Goal: Information Seeking & Learning: Learn about a topic

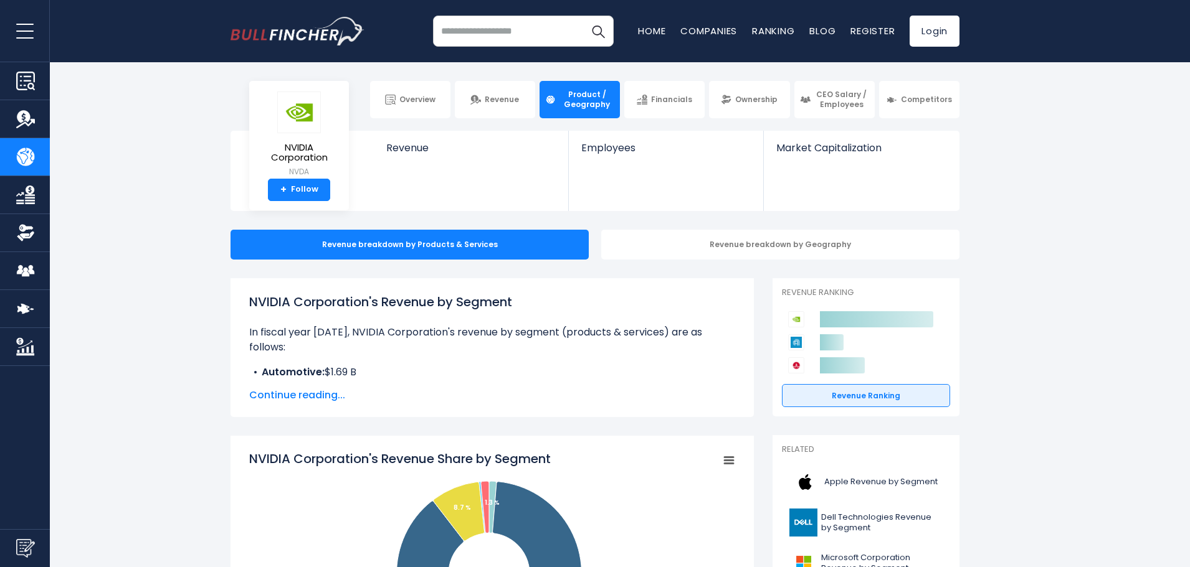
click at [320, 391] on span "Continue reading..." at bounding box center [492, 395] width 486 height 15
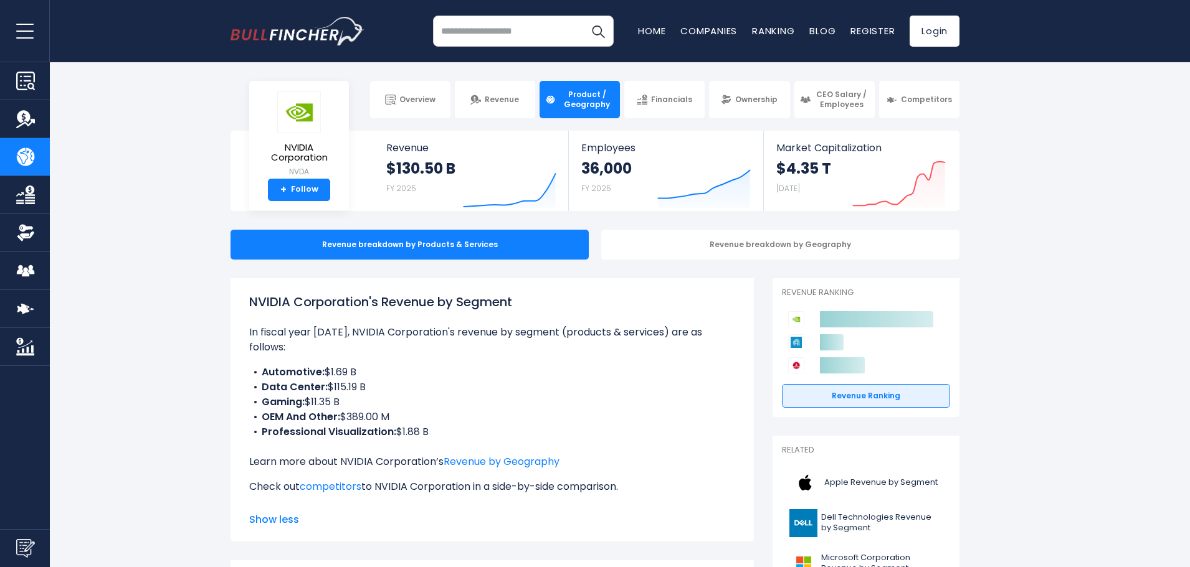
click at [444, 410] on li "OEM And Other: $389.00 M" at bounding box center [492, 417] width 486 height 15
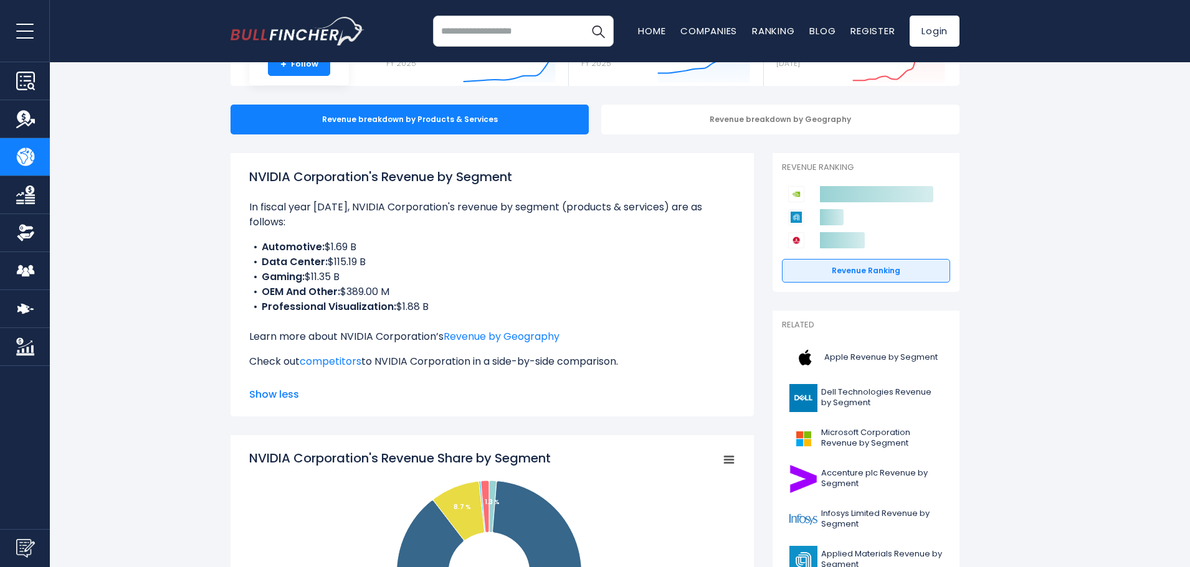
scroll to position [311, 0]
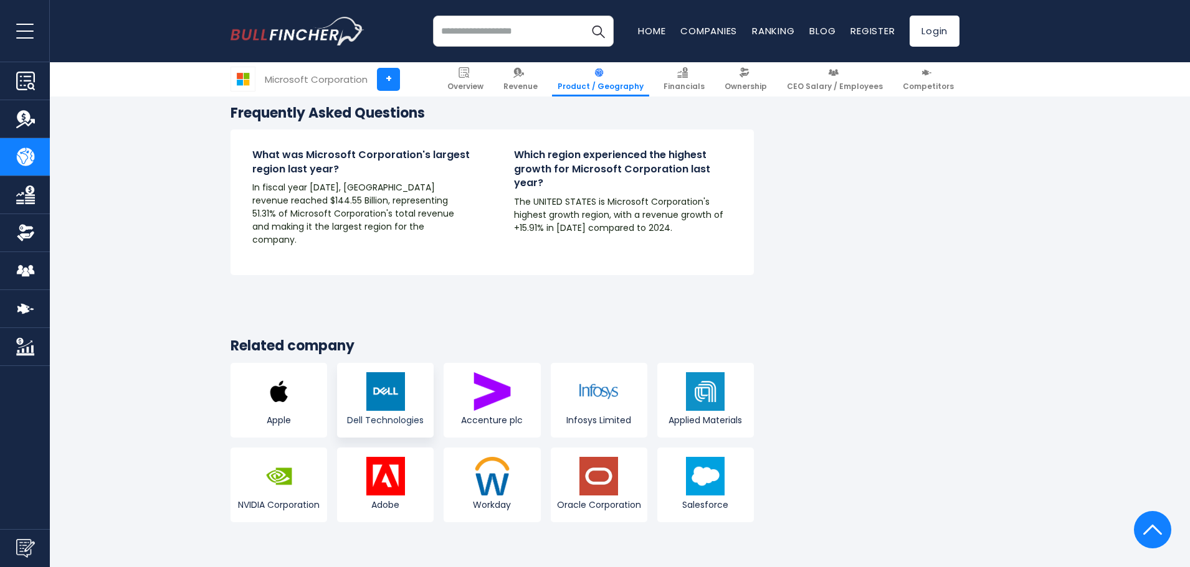
scroll to position [2367, 0]
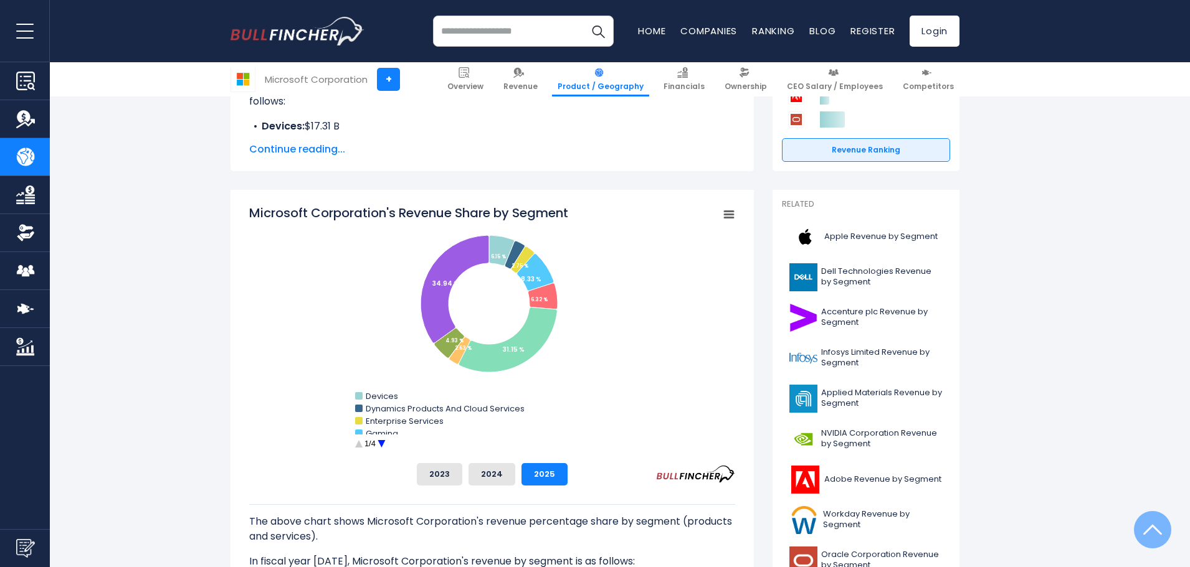
scroll to position [249, 0]
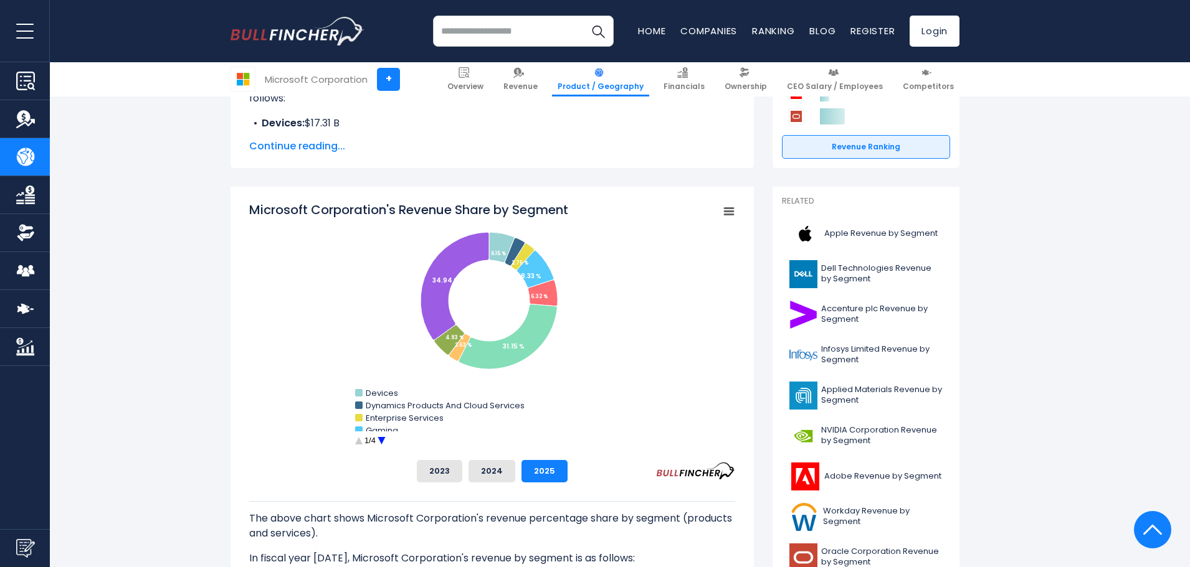
click at [379, 439] on circle "Microsoft Corporation's Revenue Share by Segment" at bounding box center [381, 441] width 19 height 19
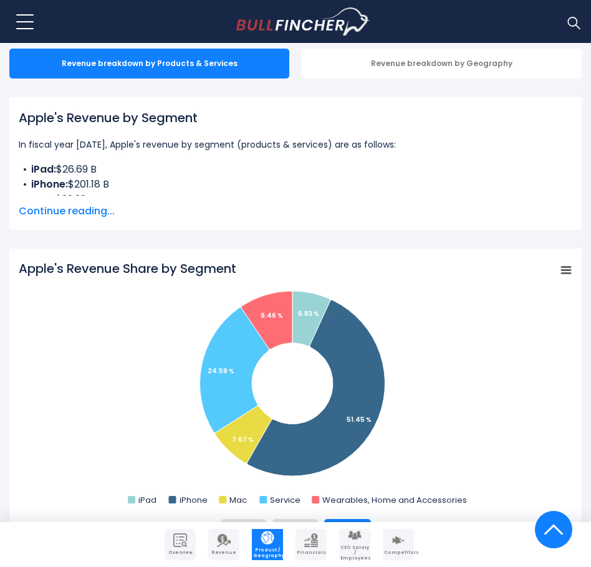
click at [53, 204] on span "Continue reading..." at bounding box center [295, 211] width 553 height 15
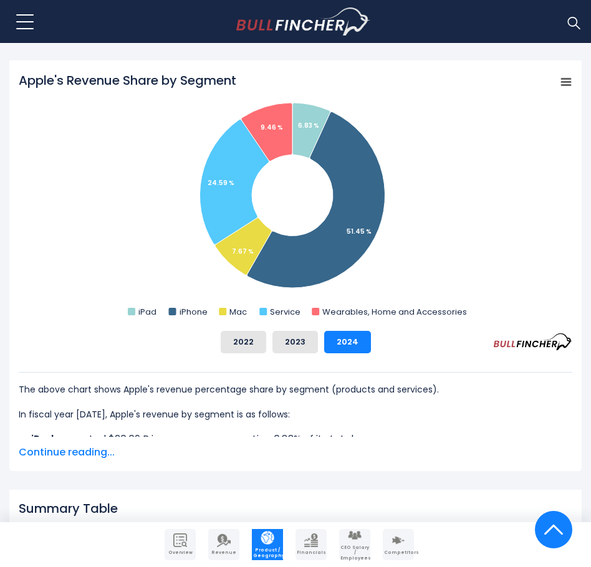
scroll to position [560, 0]
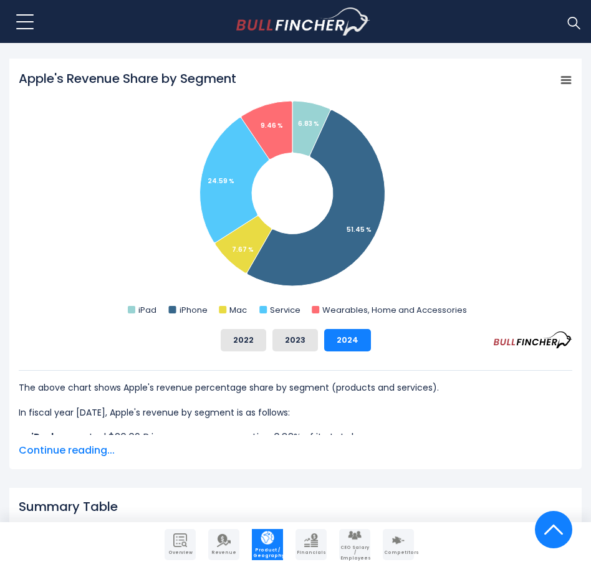
click at [52, 440] on div "The above chart shows Apple's revenue percentage share by segment (products and…" at bounding box center [295, 404] width 553 height 107
click at [53, 443] on span "Continue reading..." at bounding box center [295, 450] width 553 height 15
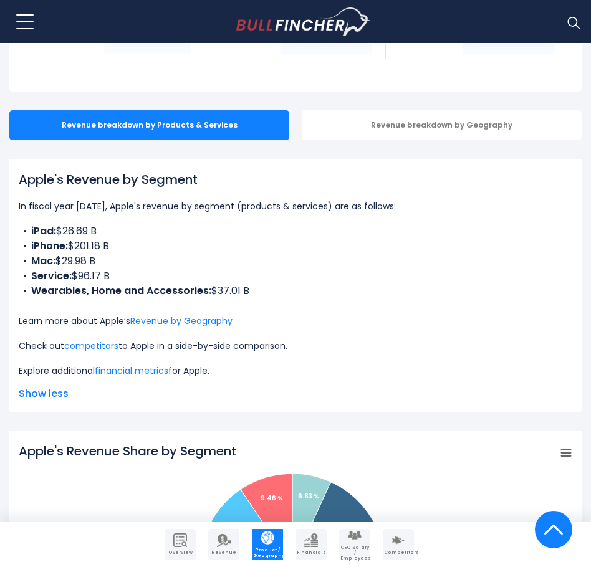
scroll to position [188, 0]
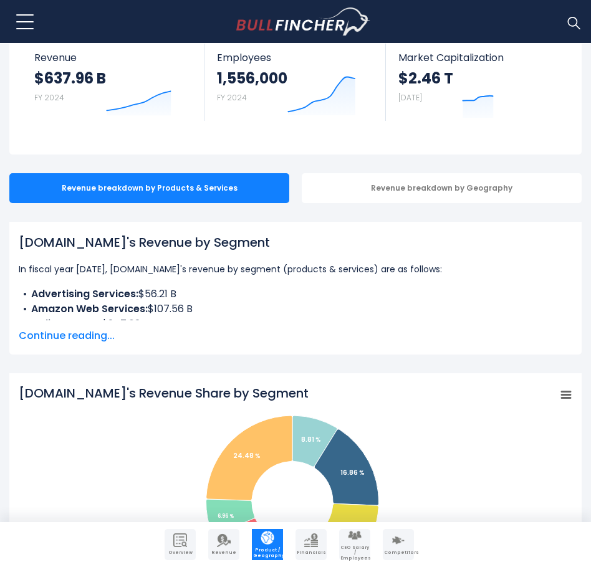
click at [102, 333] on span "Continue reading..." at bounding box center [295, 335] width 553 height 15
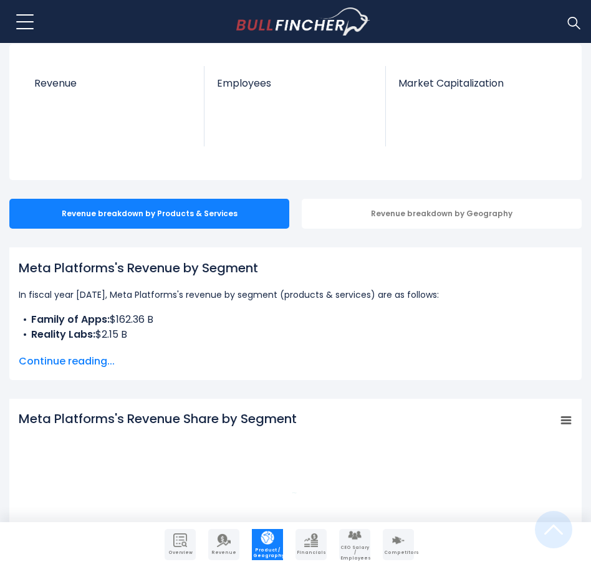
scroll to position [249, 0]
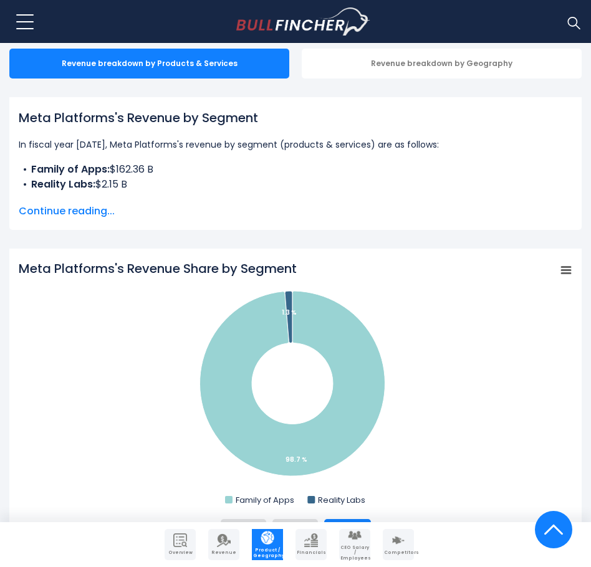
click at [60, 200] on div "Meta Platforms's Revenue by Segment In fiscal year [DATE], Meta Platforms's rev…" at bounding box center [295, 163] width 553 height 110
click at [71, 214] on span "Continue reading..." at bounding box center [295, 211] width 553 height 15
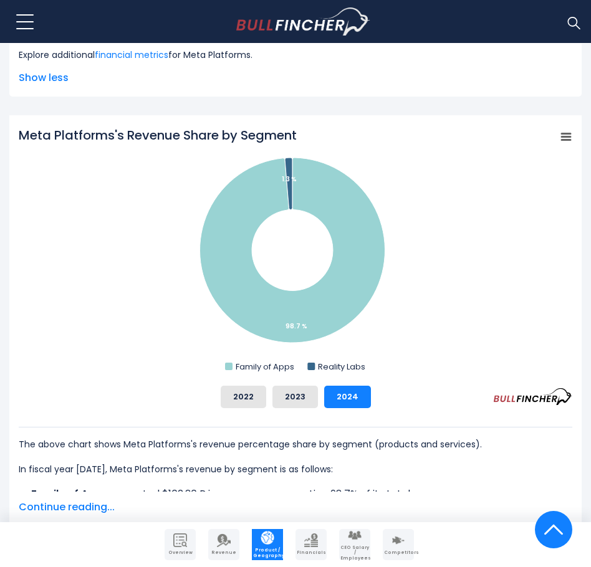
scroll to position [685, 0]
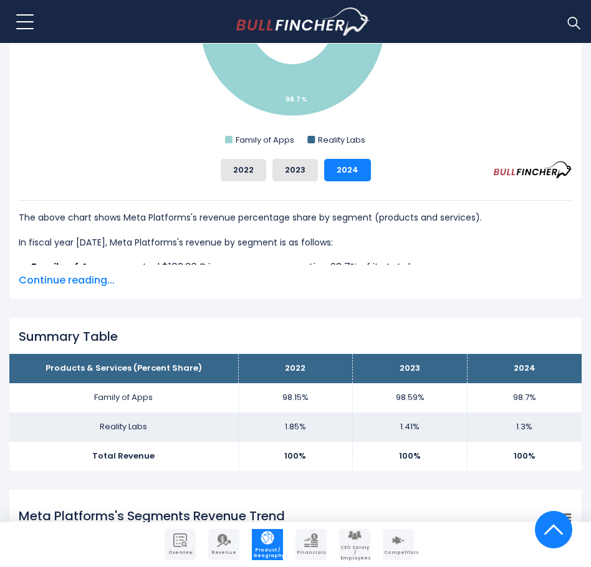
click at [98, 287] on span "Continue reading..." at bounding box center [295, 280] width 553 height 15
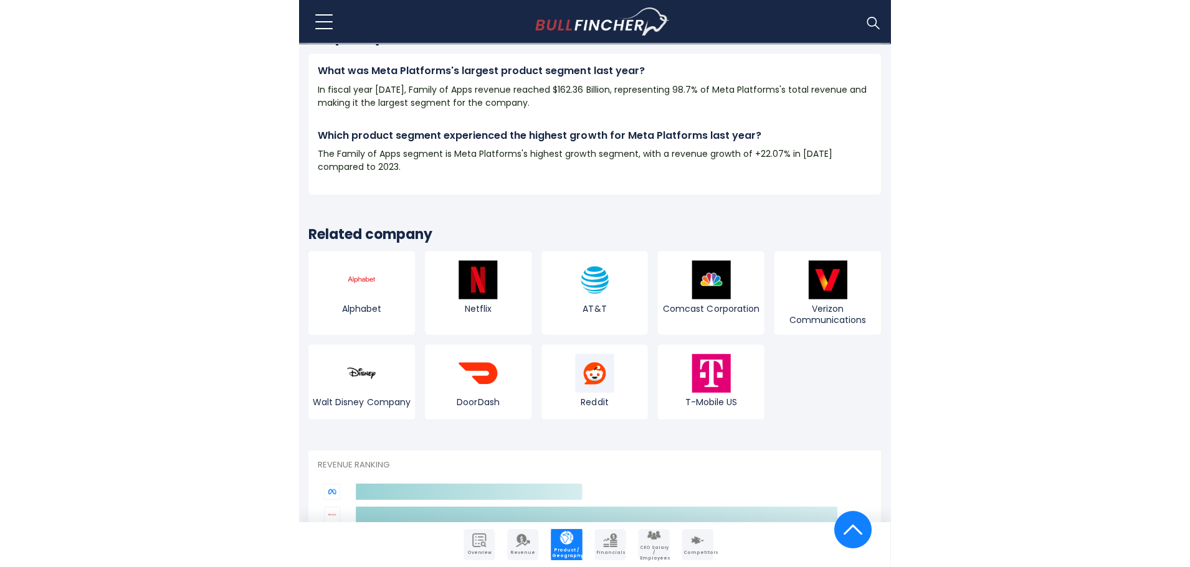
scroll to position [2367, 0]
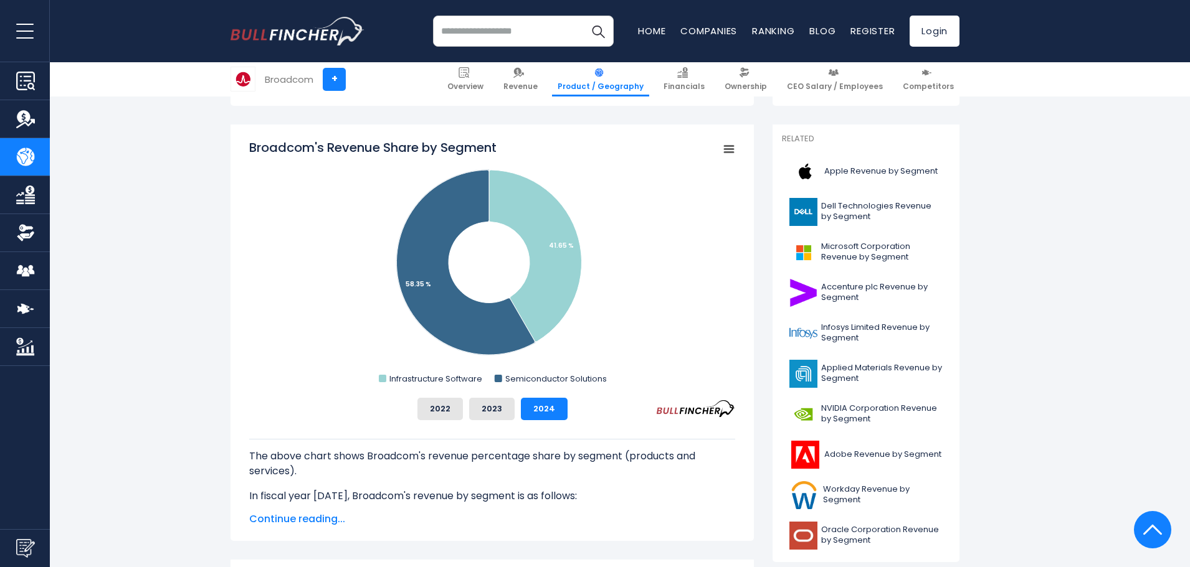
scroll to position [284, 0]
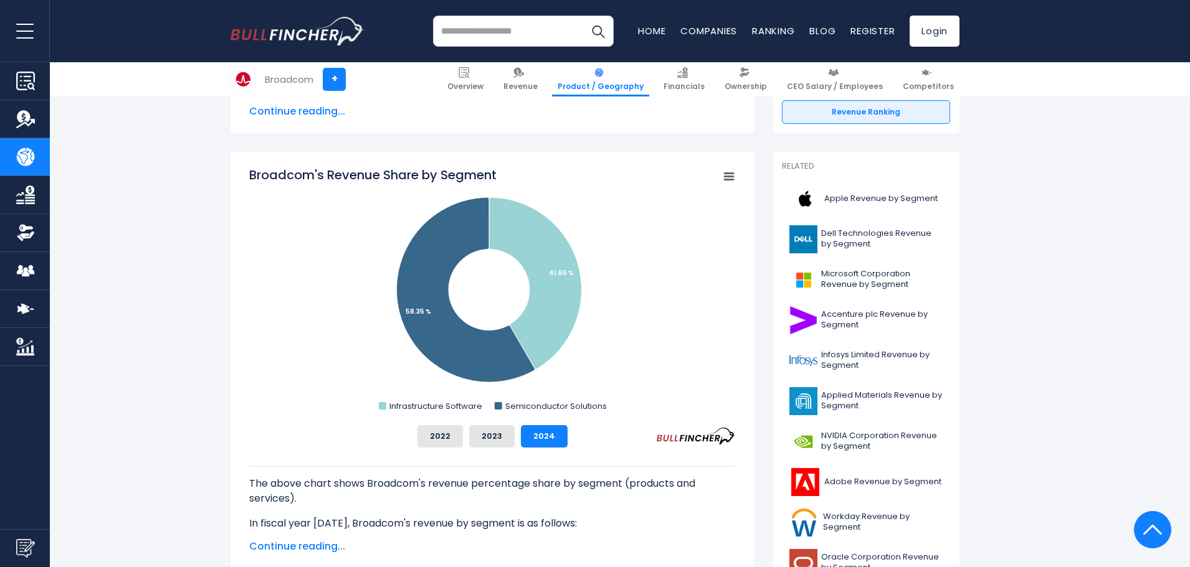
click at [325, 541] on span "Continue reading..." at bounding box center [492, 546] width 486 height 15
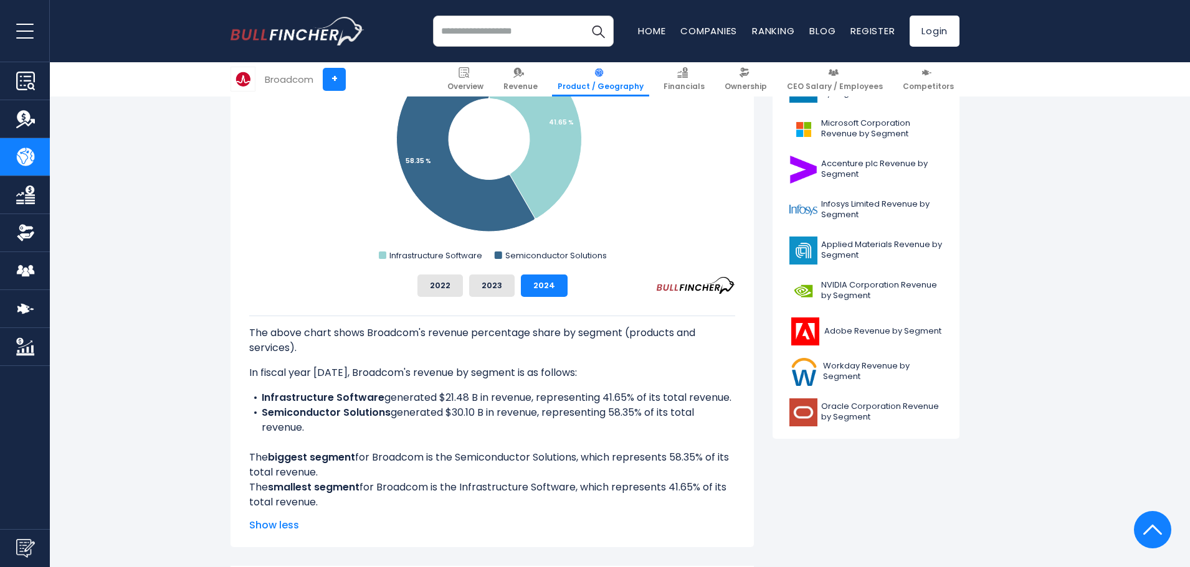
scroll to position [435, 0]
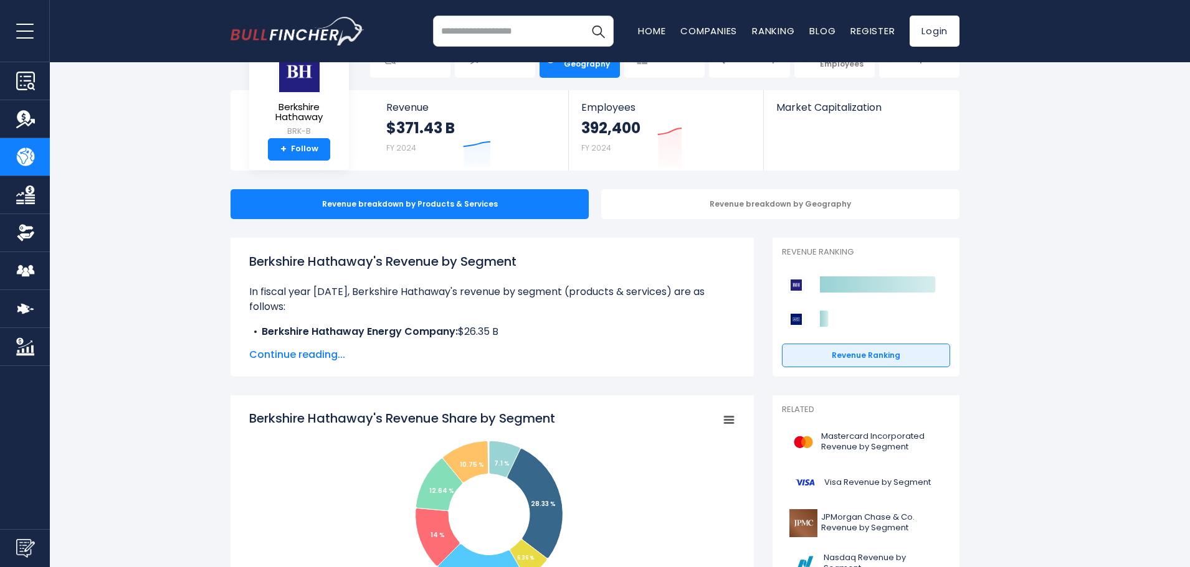
scroll to position [62, 0]
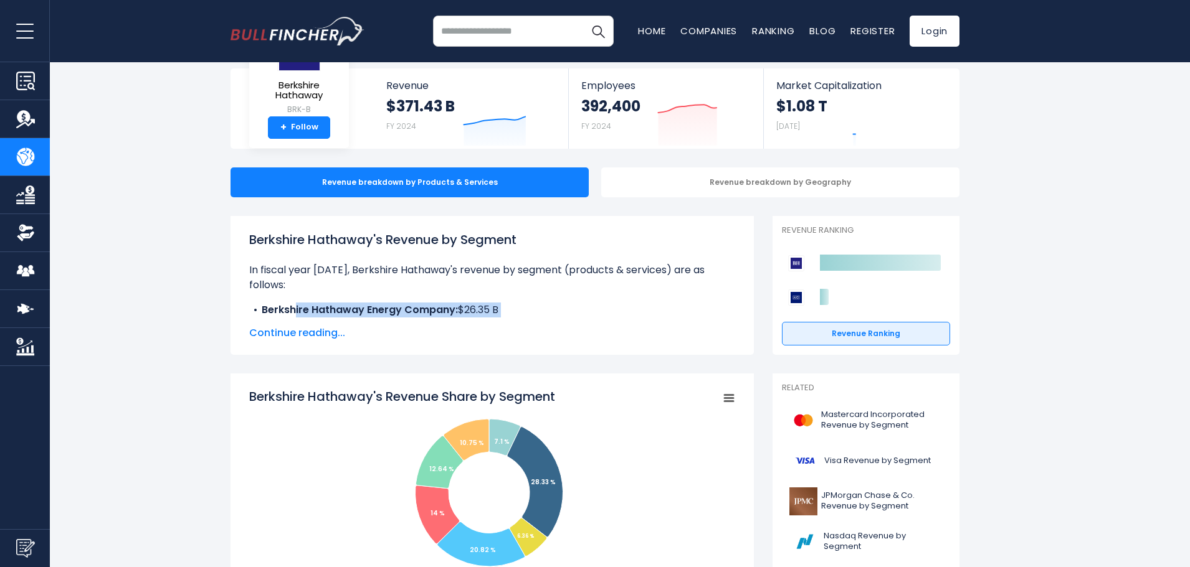
click at [296, 318] on ul "Berkshire Hathaway Energy Company: $26.35 B Berkshire Hathaway Insurance Group:…" at bounding box center [492, 355] width 486 height 105
click at [302, 326] on span "Continue reading..." at bounding box center [492, 333] width 486 height 15
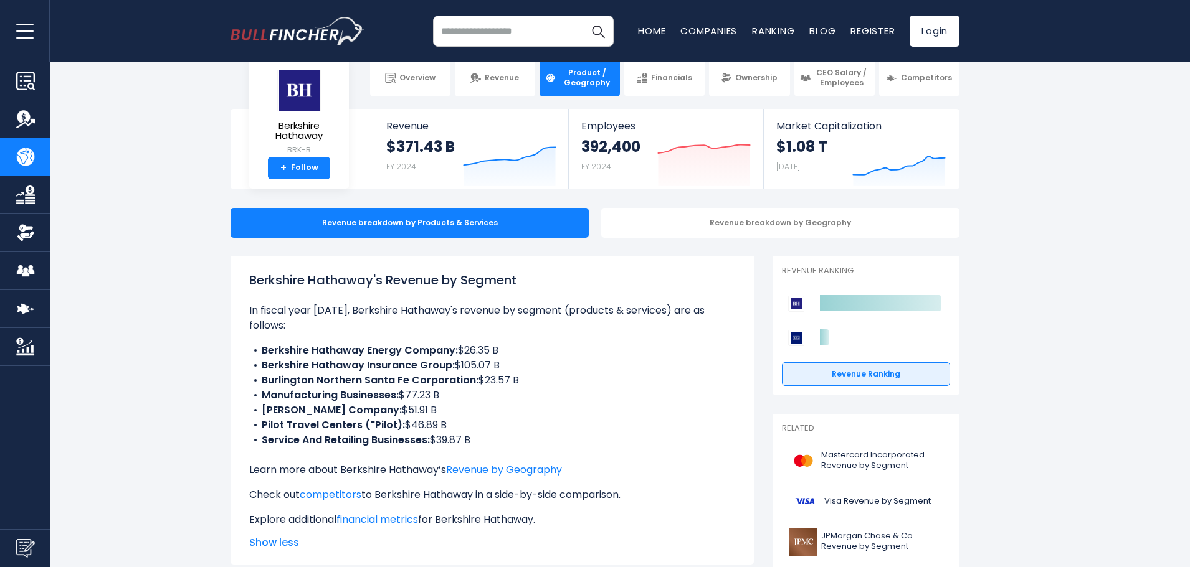
scroll to position [0, 0]
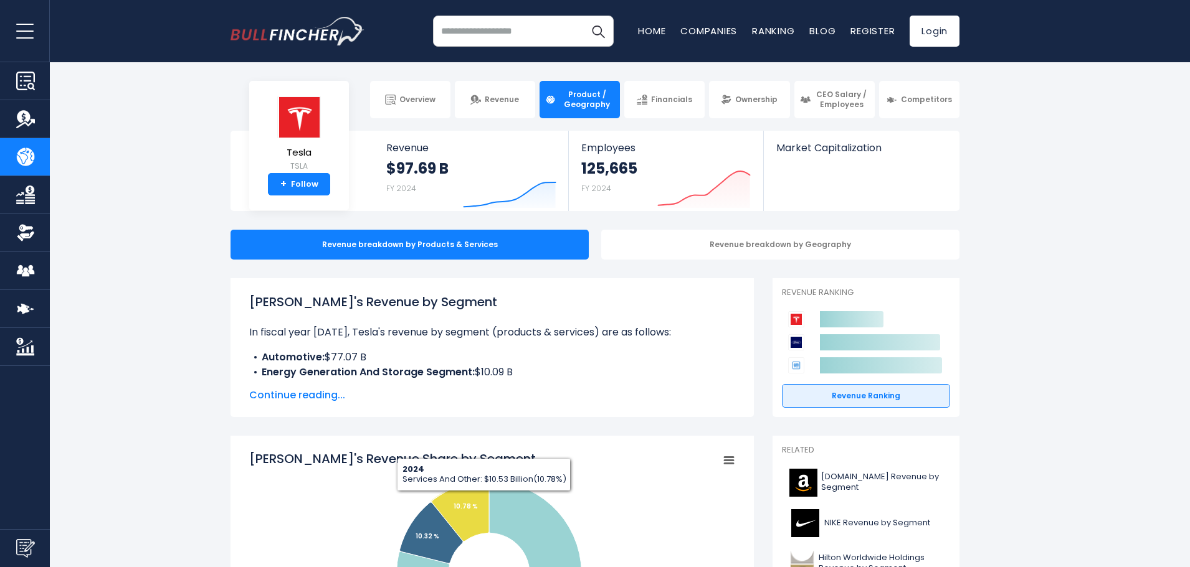
click at [286, 387] on div "Tesla's Revenue by Segment In fiscal year 2024, Tesla's revenue by segment (pro…" at bounding box center [492, 348] width 486 height 110
click at [287, 389] on span "Continue reading..." at bounding box center [492, 395] width 486 height 15
